Goal: Task Accomplishment & Management: Use online tool/utility

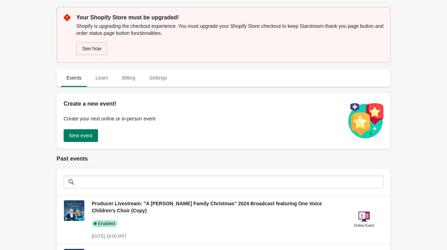
click at [102, 51] on button "See how" at bounding box center [91, 48] width 31 height 13
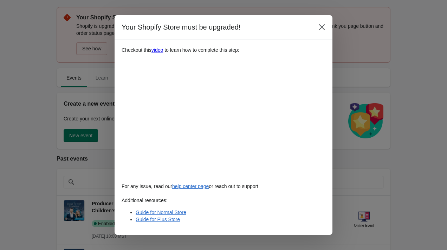
click at [323, 20] on div "Your Shopify Store must be upgraded!" at bounding box center [224, 27] width 218 height 24
click at [323, 26] on icon "Close" at bounding box center [321, 27] width 7 height 7
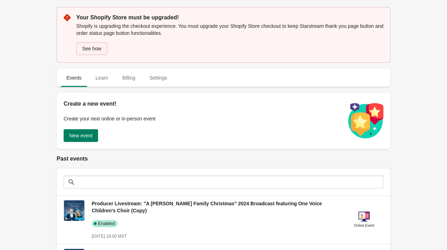
click at [91, 52] on button "See how" at bounding box center [91, 48] width 31 height 13
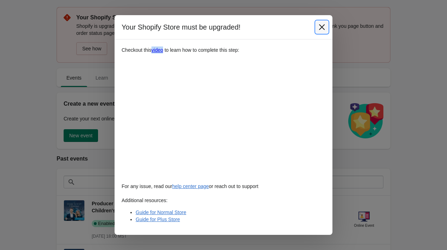
click at [323, 27] on icon "Close" at bounding box center [321, 27] width 7 height 7
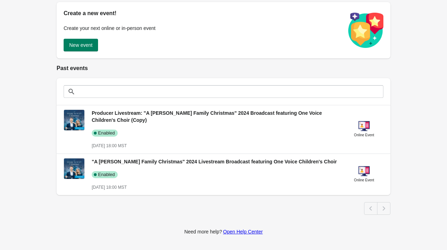
scroll to position [138, 0]
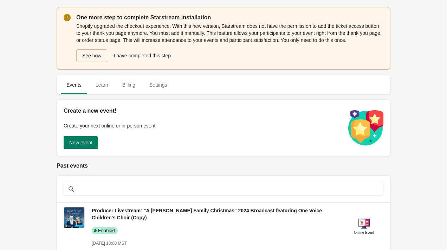
click at [169, 58] on span "I have completed this step" at bounding box center [142, 56] width 57 height 6
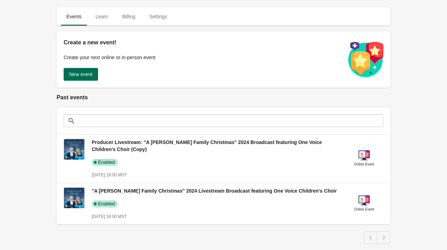
click at [91, 74] on span "New event" at bounding box center [80, 74] width 23 height 6
click at [89, 77] on span "New event" at bounding box center [80, 74] width 23 height 6
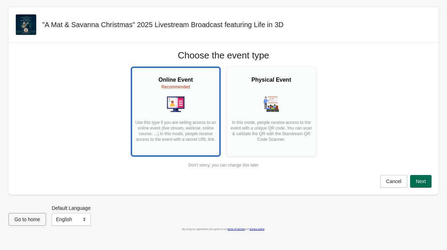
click at [427, 181] on button "Next" at bounding box center [420, 181] width 21 height 13
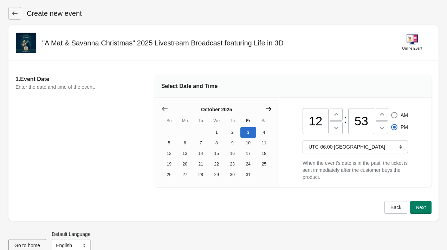
click at [270, 108] on icon "Show next month, November 2025" at bounding box center [269, 109] width 6 height 4
click at [263, 154] on button "20" at bounding box center [264, 153] width 16 height 11
click at [336, 116] on icon at bounding box center [336, 114] width 7 height 7
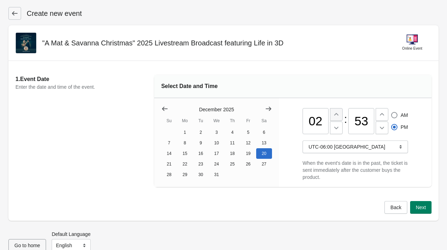
click at [336, 116] on icon at bounding box center [336, 114] width 7 height 7
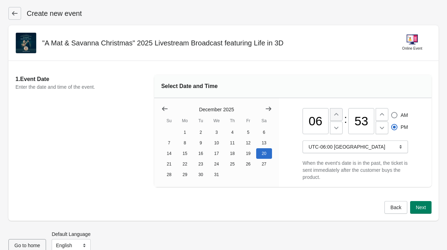
type input "07"
click at [381, 127] on icon at bounding box center [382, 127] width 7 height 7
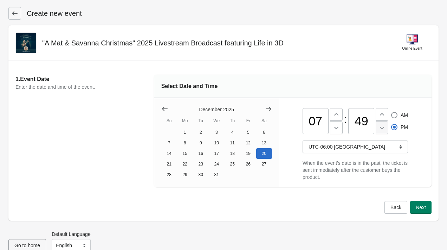
click at [381, 127] on icon at bounding box center [382, 127] width 7 height 7
click at [367, 122] on input "48" at bounding box center [361, 121] width 26 height 26
type input "4"
type input "00"
click at [359, 74] on div "1. Event Date Enter the date and time of the event. Select Date and Time Decemb…" at bounding box center [223, 131] width 416 height 126
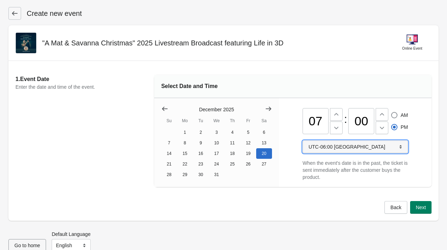
click at [404, 148] on icon "button" at bounding box center [400, 146] width 7 height 7
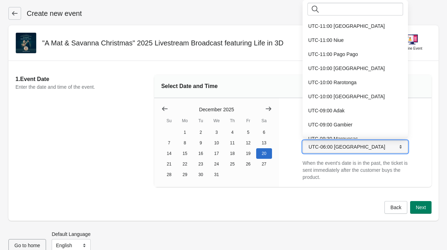
click at [404, 148] on icon "button" at bounding box center [400, 146] width 7 height 7
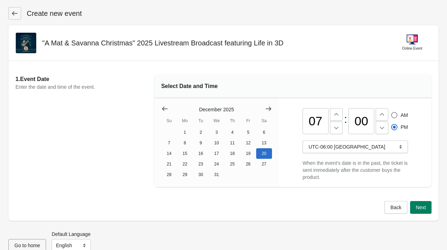
click at [420, 156] on div "07 : 00 AM PM UTC-06:00 Denver When the event's date is in the past, the ticket…" at bounding box center [355, 142] width 153 height 89
click at [418, 208] on span "Next" at bounding box center [421, 207] width 10 height 6
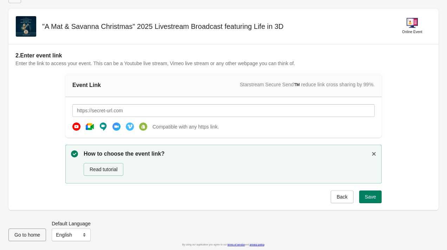
scroll to position [18, 0]
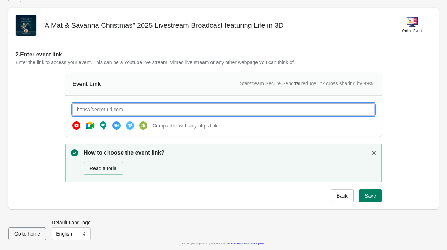
click at [180, 108] on input "text" at bounding box center [223, 109] width 302 height 13
drag, startPoint x: 170, startPoint y: 109, endPoint x: 65, endPoint y: 108, distance: 105.8
click at [66, 108] on div "https://youtube.com/matandsavanna Compatible with any https link." at bounding box center [223, 116] width 316 height 40
type input "https://youtube.com/matandsavanna"
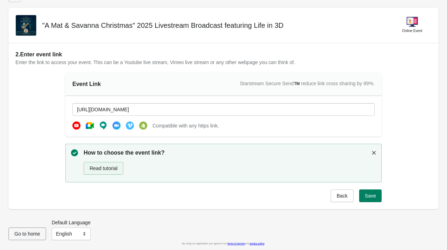
click at [120, 167] on button "Read tutorial" at bounding box center [104, 168] width 40 height 13
click at [375, 196] on span "Save" at bounding box center [370, 196] width 11 height 6
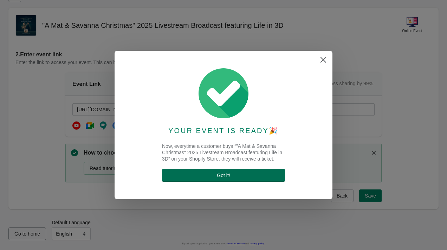
click at [275, 175] on span "Got it !" at bounding box center [224, 175] width 112 height 6
select select "US"
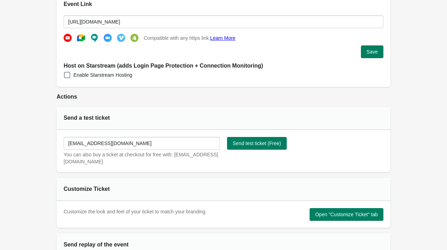
scroll to position [217, 0]
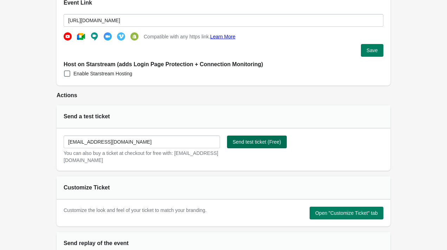
click at [265, 143] on span "Send test ticket (Free)" at bounding box center [257, 142] width 49 height 6
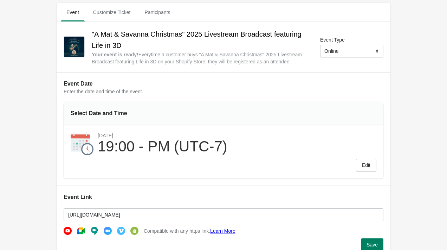
scroll to position [0, 0]
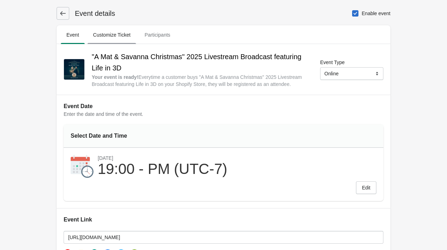
click at [114, 41] on span "Customize Ticket" at bounding box center [112, 34] width 49 height 13
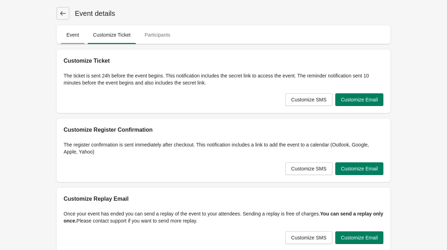
click at [71, 32] on span "Event" at bounding box center [73, 34] width 24 height 13
select select "US"
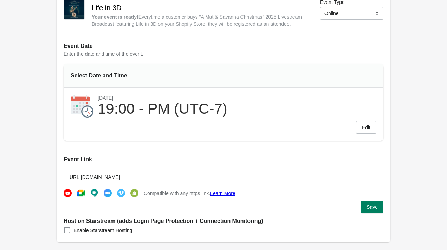
scroll to position [74, 0]
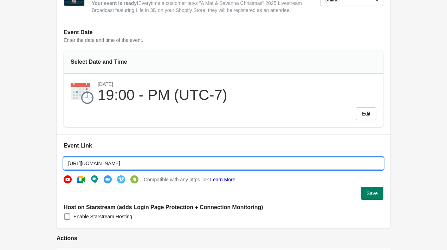
drag, startPoint x: 155, startPoint y: 165, endPoint x: 2, endPoint y: 150, distance: 153.2
paste input "matandsavanna.link/251220livestream"
type input "[URL][DOMAIN_NAME]"
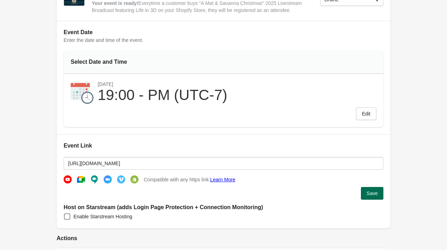
click at [372, 189] on button "Save" at bounding box center [372, 193] width 22 height 13
click at [373, 193] on span "Save" at bounding box center [372, 193] width 11 height 6
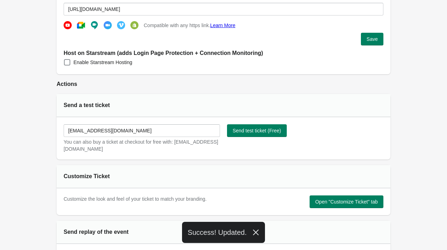
scroll to position [248, 0]
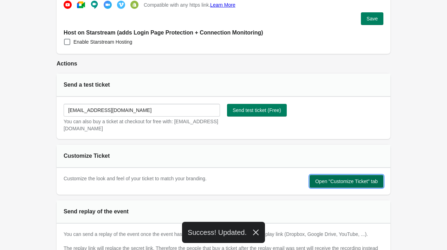
click at [320, 183] on span "Open "Customize Ticket" tab" at bounding box center [346, 181] width 63 height 6
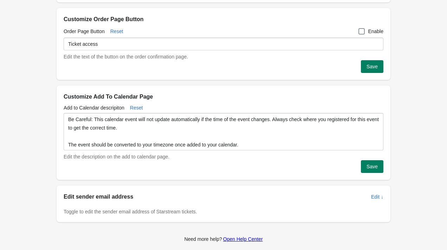
scroll to position [0, 0]
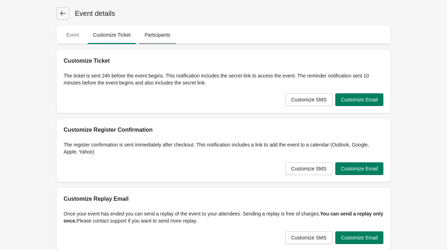
click at [163, 34] on span "Participants" at bounding box center [157, 34] width 37 height 13
select select "US"
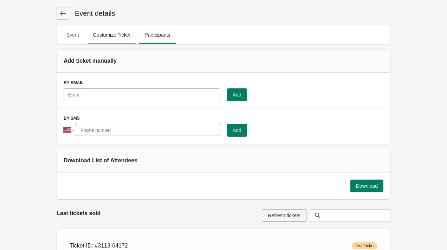
click at [122, 40] on span "Customize Ticket" at bounding box center [112, 34] width 49 height 13
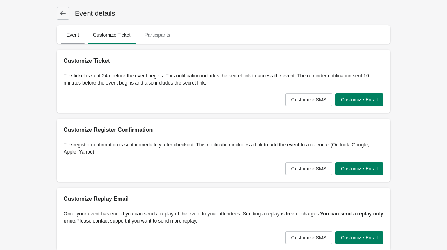
click at [73, 38] on span "Event" at bounding box center [73, 34] width 24 height 13
select select "US"
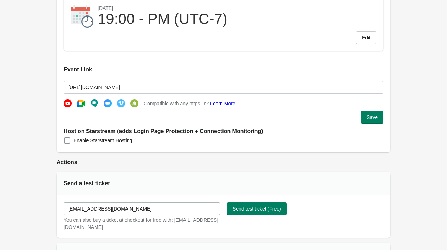
scroll to position [151, 0]
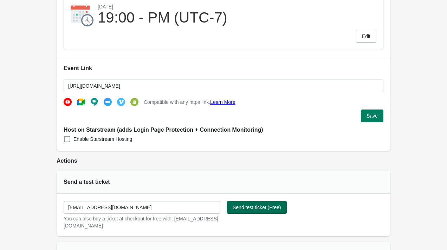
click at [271, 209] on span "Send test ticket (Free)" at bounding box center [257, 207] width 49 height 6
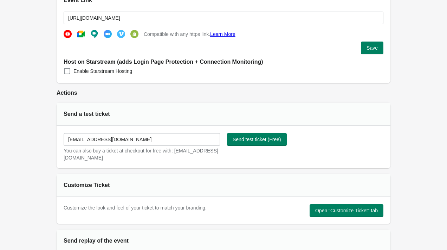
scroll to position [0, 0]
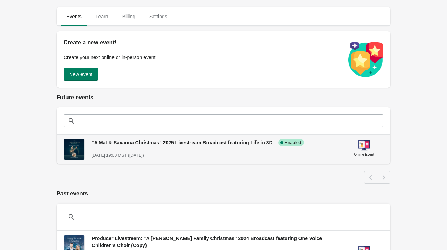
click at [107, 143] on span ""A Mat & Savanna Christmas" 2025 Livestream Broadcast featuring Life in 3D" at bounding box center [182, 143] width 181 height 6
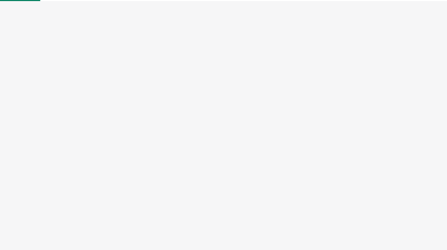
select select "US"
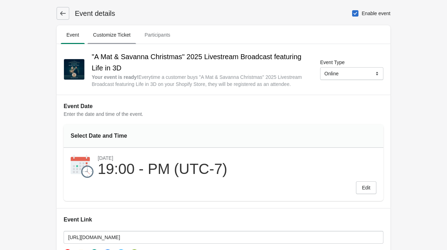
click at [125, 33] on span "Customize Ticket" at bounding box center [112, 34] width 49 height 13
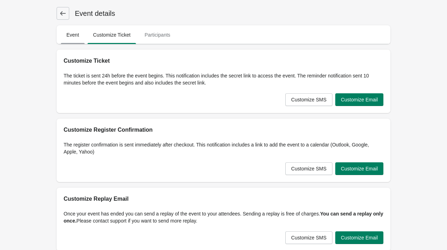
click at [80, 40] on span "Event" at bounding box center [73, 34] width 24 height 13
select select "US"
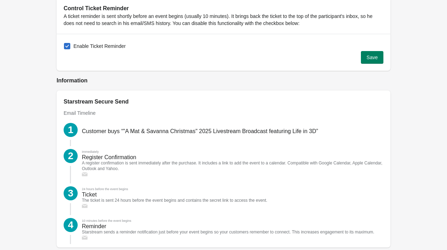
scroll to position [806, 0]
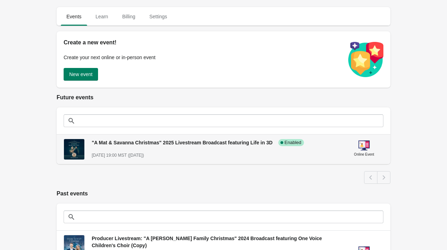
click at [128, 145] on h3 ""A Mat & Savanna Christmas" 2025 Livestream Broadcast featuring Life in 3D" at bounding box center [182, 142] width 181 height 7
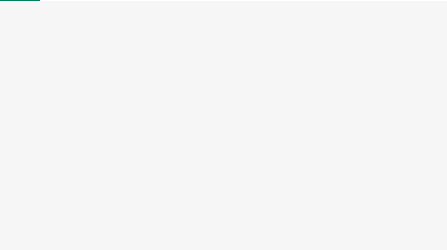
select select "US"
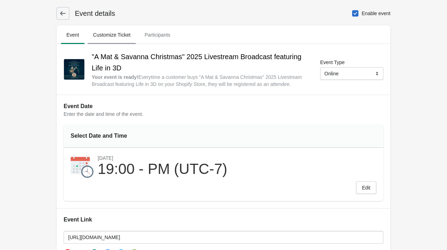
click at [122, 34] on span "Customize Ticket" at bounding box center [112, 34] width 49 height 13
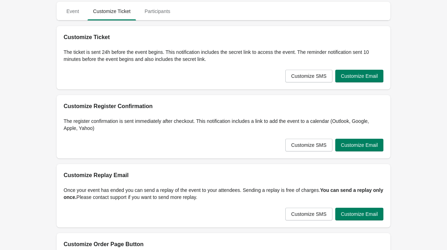
scroll to position [26, 0]
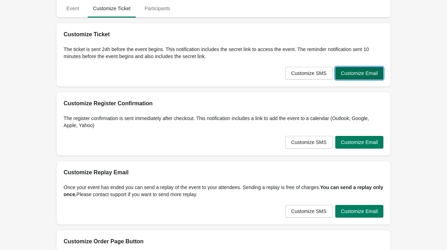
click at [356, 71] on span "Customize Email" at bounding box center [359, 73] width 37 height 6
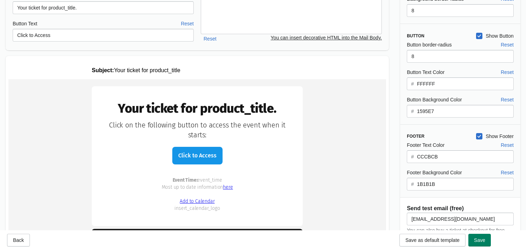
scroll to position [98, 0]
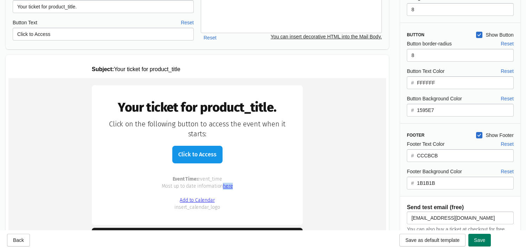
click at [360, 164] on td "Your ticket for product_title. Click to Access" at bounding box center [196, 179] width 377 height 202
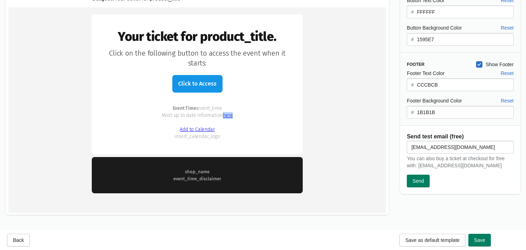
scroll to position [174, 0]
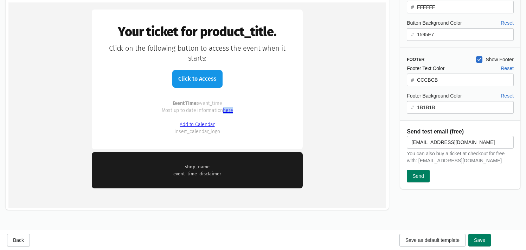
click at [266, 113] on div "Event Time: event_time Most up to date information here Add to Calendar insert_…" at bounding box center [197, 114] width 183 height 42
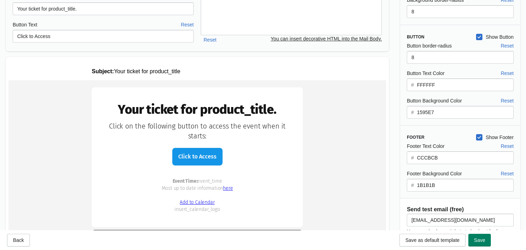
scroll to position [0, 0]
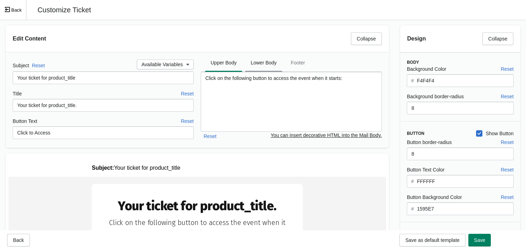
click at [271, 67] on span "Lower Body" at bounding box center [263, 62] width 37 height 13
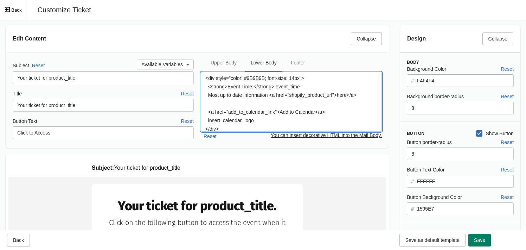
drag, startPoint x: 294, startPoint y: 96, endPoint x: 339, endPoint y: 97, distance: 45.0
click at [339, 97] on textarea "<div style="color: #9B9B9B; font-size: 14px"> <strong>Event Time:</strong> even…" at bounding box center [291, 102] width 181 height 60
paste textarea "[URL][DOMAIN_NAME]"
drag, startPoint x: 209, startPoint y: 95, endPoint x: 272, endPoint y: 92, distance: 62.6
click at [272, 92] on textarea "<div style="color: #9B9B9B; font-size: 14px"> <strong>Event Time:</strong> even…" at bounding box center [291, 102] width 181 height 60
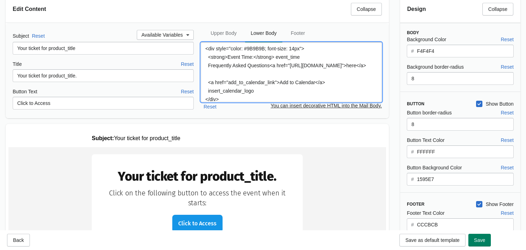
scroll to position [24, 0]
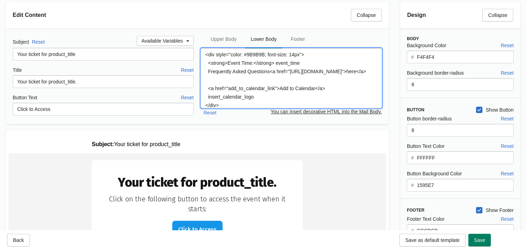
drag, startPoint x: 209, startPoint y: 71, endPoint x: 271, endPoint y: 70, distance: 62.2
click at [271, 70] on textarea "<div style="color: #9B9B9B; font-size: 14px"> <strong>Event Time:</strong> even…" at bounding box center [291, 78] width 181 height 60
click at [351, 78] on textarea "<div style="color: #9B9B9B; font-size: 14px"> <strong>Event Time:</strong> even…" at bounding box center [291, 78] width 181 height 60
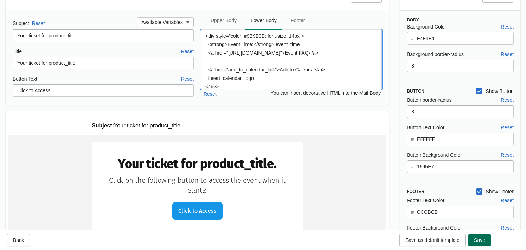
type textarea "<div style="color: #9B9B9B; font-size: 14px"> <strong>Event Time:</strong> even…"
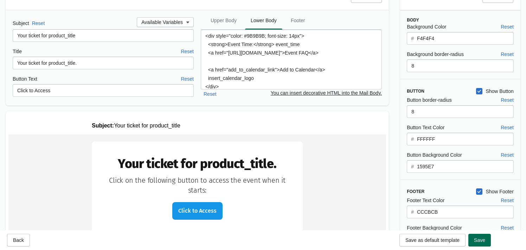
click at [447, 241] on span "Save" at bounding box center [479, 240] width 11 height 6
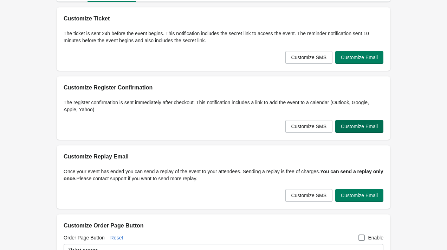
click at [353, 127] on span "Customize Email" at bounding box center [359, 126] width 37 height 6
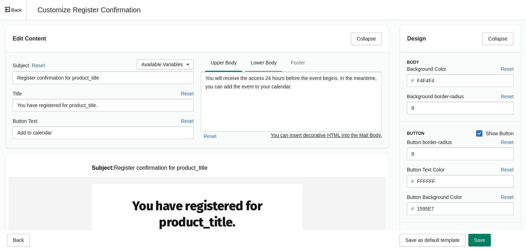
click at [271, 65] on span "Lower Body" at bounding box center [263, 62] width 37 height 13
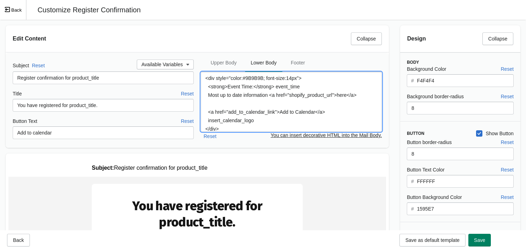
drag, startPoint x: 208, startPoint y: 95, endPoint x: 272, endPoint y: 96, distance: 63.6
click at [272, 96] on textarea "<div style="color:#9B9B9B; font-size:14px"> <strong>Event Time:</strong> event_…" at bounding box center [291, 102] width 181 height 60
click at [285, 97] on textarea "<div style="color:#9B9B9B; font-size:14px"> <strong>Event Time:</strong> event_…" at bounding box center [291, 102] width 181 height 60
drag, startPoint x: 275, startPoint y: 96, endPoint x: 230, endPoint y: 97, distance: 45.0
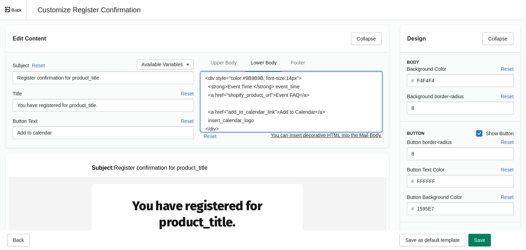
click at [230, 97] on textarea "<div style="color:#9B9B9B; font-size:14px"> <strong>Event Time:</strong> event_…" at bounding box center [291, 102] width 181 height 60
paste textarea "[URL][DOMAIN_NAME]"
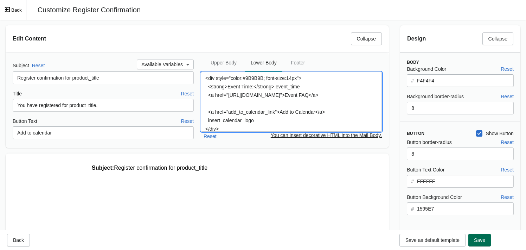
type textarea "<div style="color:#9B9B9B; font-size:14px"> <strong>Event Time:</strong> event_…"
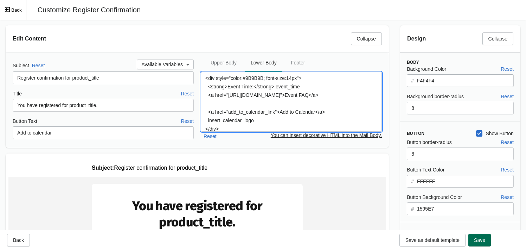
click at [447, 241] on span "Save" at bounding box center [479, 240] width 11 height 6
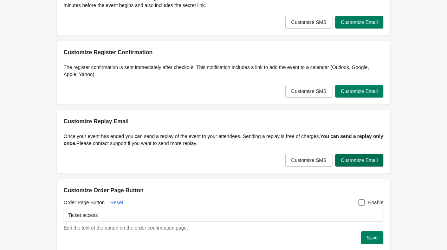
click at [348, 159] on span "Customize Email" at bounding box center [359, 160] width 37 height 6
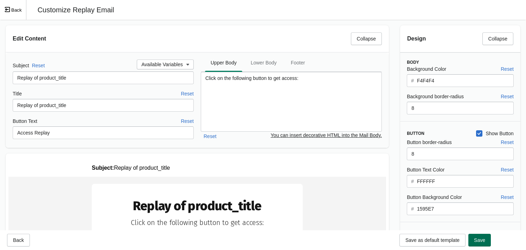
click at [447, 243] on button "Save" at bounding box center [479, 239] width 22 height 13
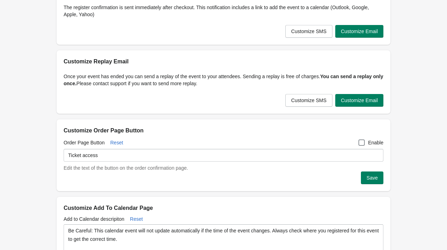
scroll to position [147, 0]
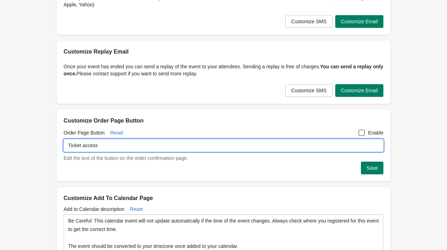
click at [96, 147] on input "Ticket access" at bounding box center [224, 145] width 320 height 13
type input "Ticket"
click at [168, 113] on div "Customize Order Page Button" at bounding box center [224, 116] width 334 height 15
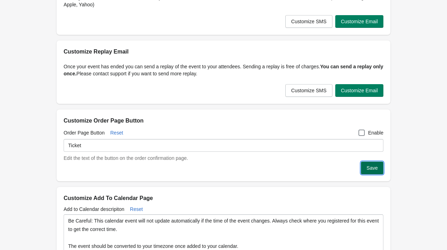
click at [379, 166] on button "Save" at bounding box center [372, 167] width 22 height 13
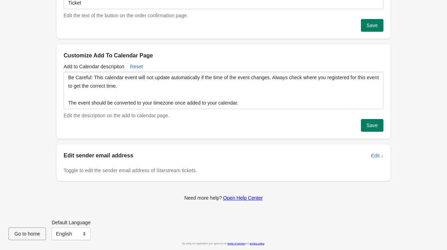
scroll to position [0, 0]
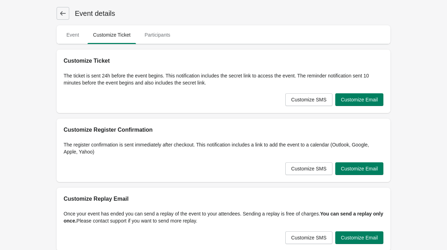
click at [62, 13] on icon at bounding box center [63, 13] width 6 height 4
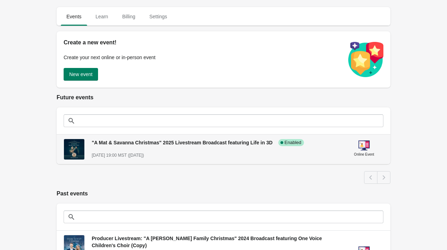
click at [132, 142] on span ""A Mat & Savanna Christmas" 2025 Livestream Broadcast featuring Life in 3D" at bounding box center [182, 143] width 181 height 6
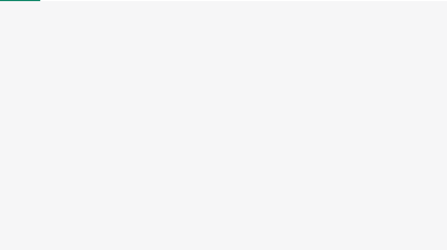
select select "US"
